Goal: Information Seeking & Learning: Learn about a topic

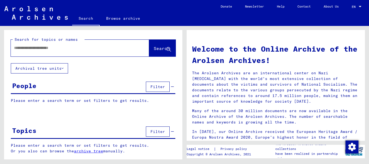
click at [58, 47] on input "text" at bounding box center [73, 48] width 119 height 6
click at [28, 47] on input "*******" at bounding box center [73, 48] width 119 height 6
type input "********"
click at [63, 67] on icon at bounding box center [63, 68] width 2 height 4
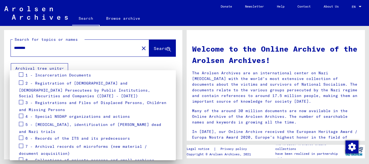
scroll to position [109, 0]
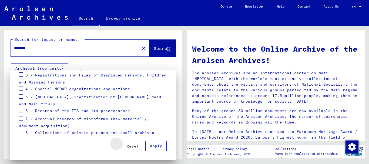
click at [129, 146] on span "Reset" at bounding box center [133, 146] width 12 height 5
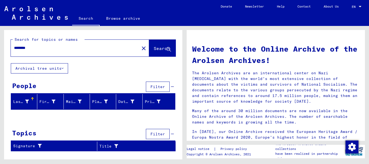
click at [173, 64] on div "Search for topics or names ******** close Search Archival tree units People Fil…" at bounding box center [93, 93] width 178 height 126
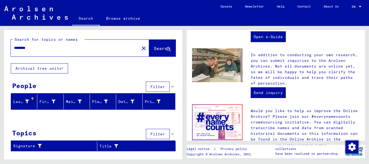
scroll to position [240, 0]
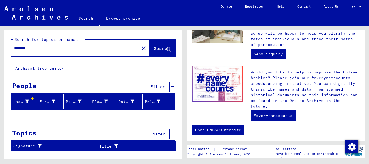
click at [163, 132] on span "Filter" at bounding box center [157, 134] width 15 height 5
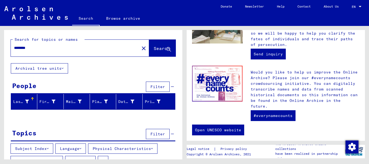
scroll to position [19, 0]
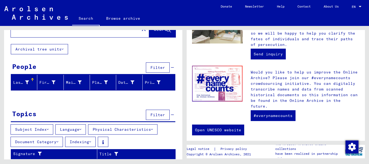
click at [91, 143] on button "Indexing" at bounding box center [80, 142] width 31 height 10
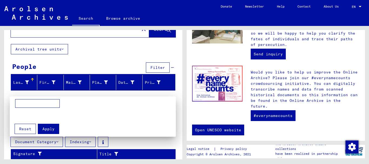
click at [131, 143] on div at bounding box center [184, 82] width 369 height 164
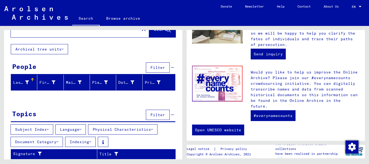
click at [42, 133] on button "Subject Index" at bounding box center [32, 129] width 43 height 10
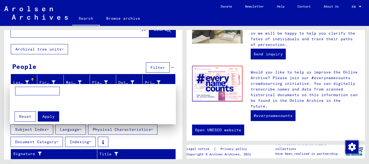
click at [137, 140] on div at bounding box center [184, 82] width 369 height 164
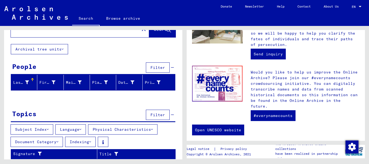
click at [155, 117] on span "Filter" at bounding box center [157, 114] width 15 height 5
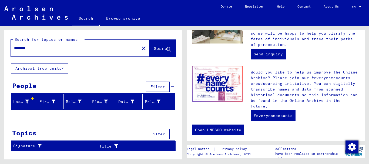
click at [153, 84] on span "Filter" at bounding box center [157, 86] width 15 height 5
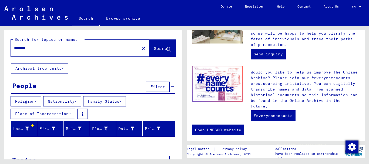
click at [63, 67] on icon at bounding box center [63, 68] width 2 height 4
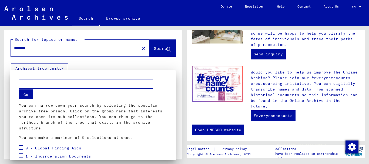
click at [95, 61] on div at bounding box center [184, 82] width 369 height 164
